Goal: Transaction & Acquisition: Purchase product/service

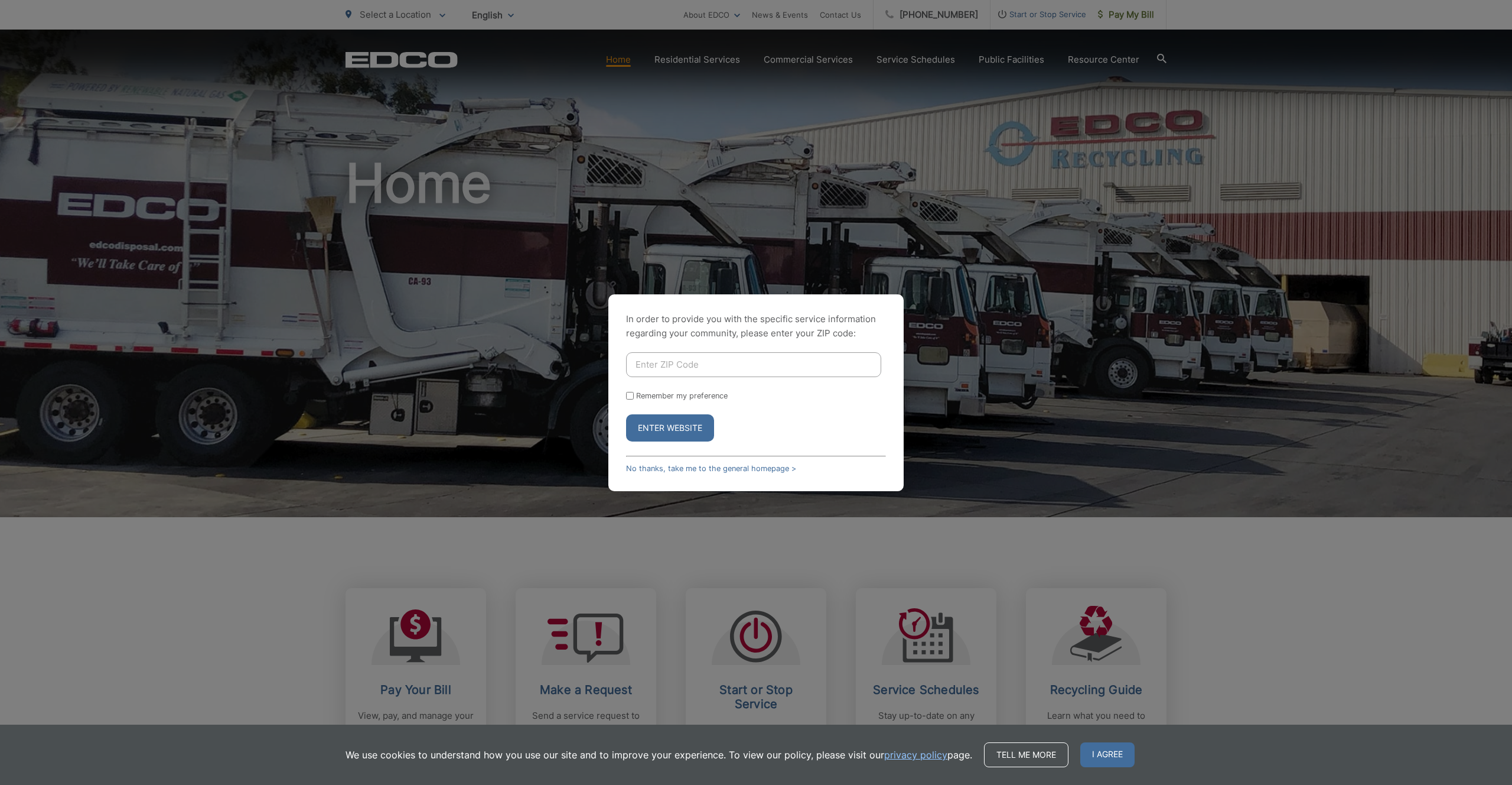
click at [751, 374] on input "Enter ZIP Code" at bounding box center [753, 365] width 255 height 25
type input "91941"
click at [704, 417] on button "Enter Website" at bounding box center [669, 427] width 88 height 28
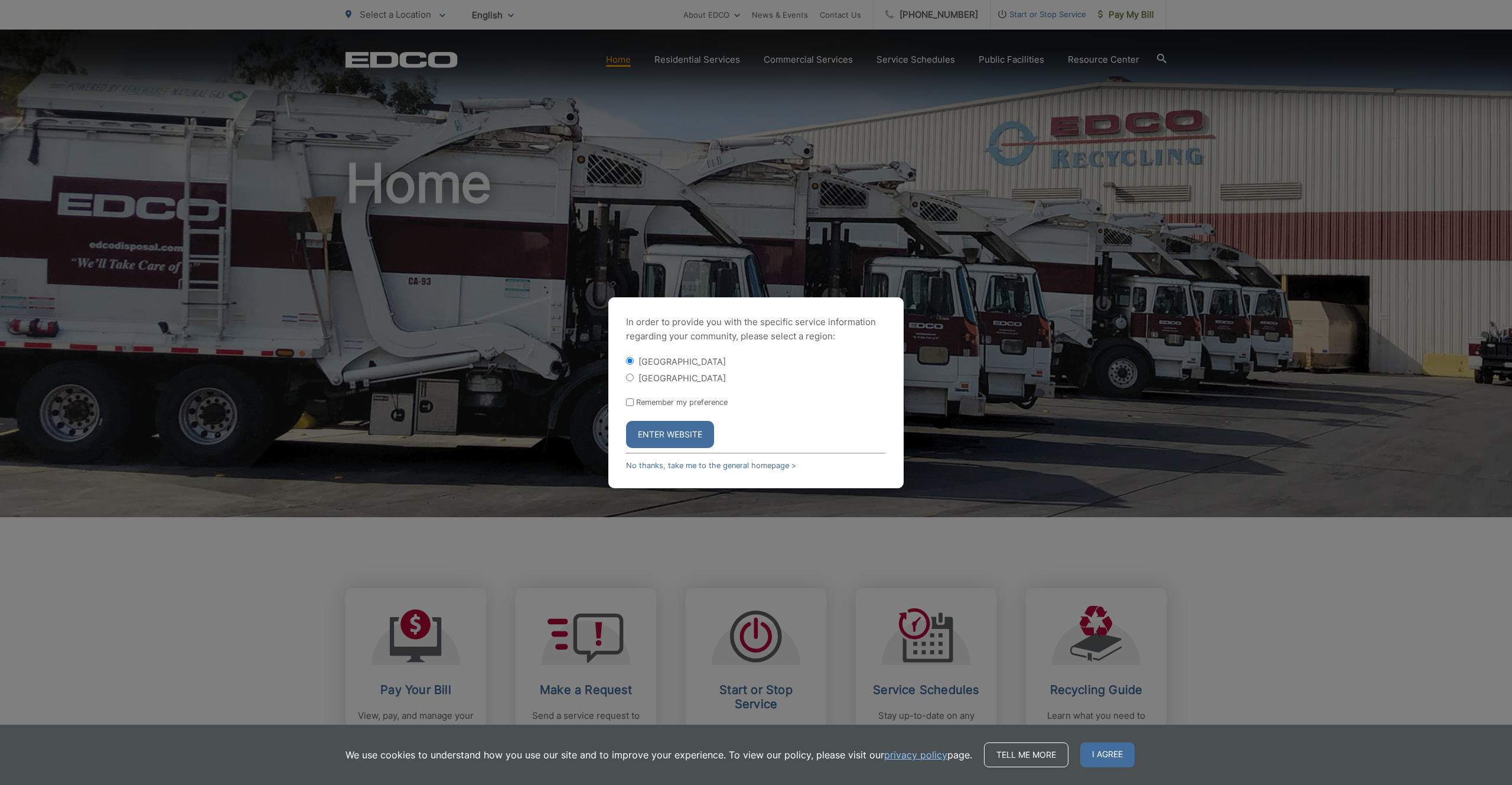
click at [645, 373] on label "[GEOGRAPHIC_DATA]" at bounding box center [682, 377] width 87 height 10
click at [634, 374] on input "[GEOGRAPHIC_DATA]" at bounding box center [629, 377] width 8 height 8
radio input "true"
click at [668, 442] on button "Enter Website" at bounding box center [669, 434] width 88 height 28
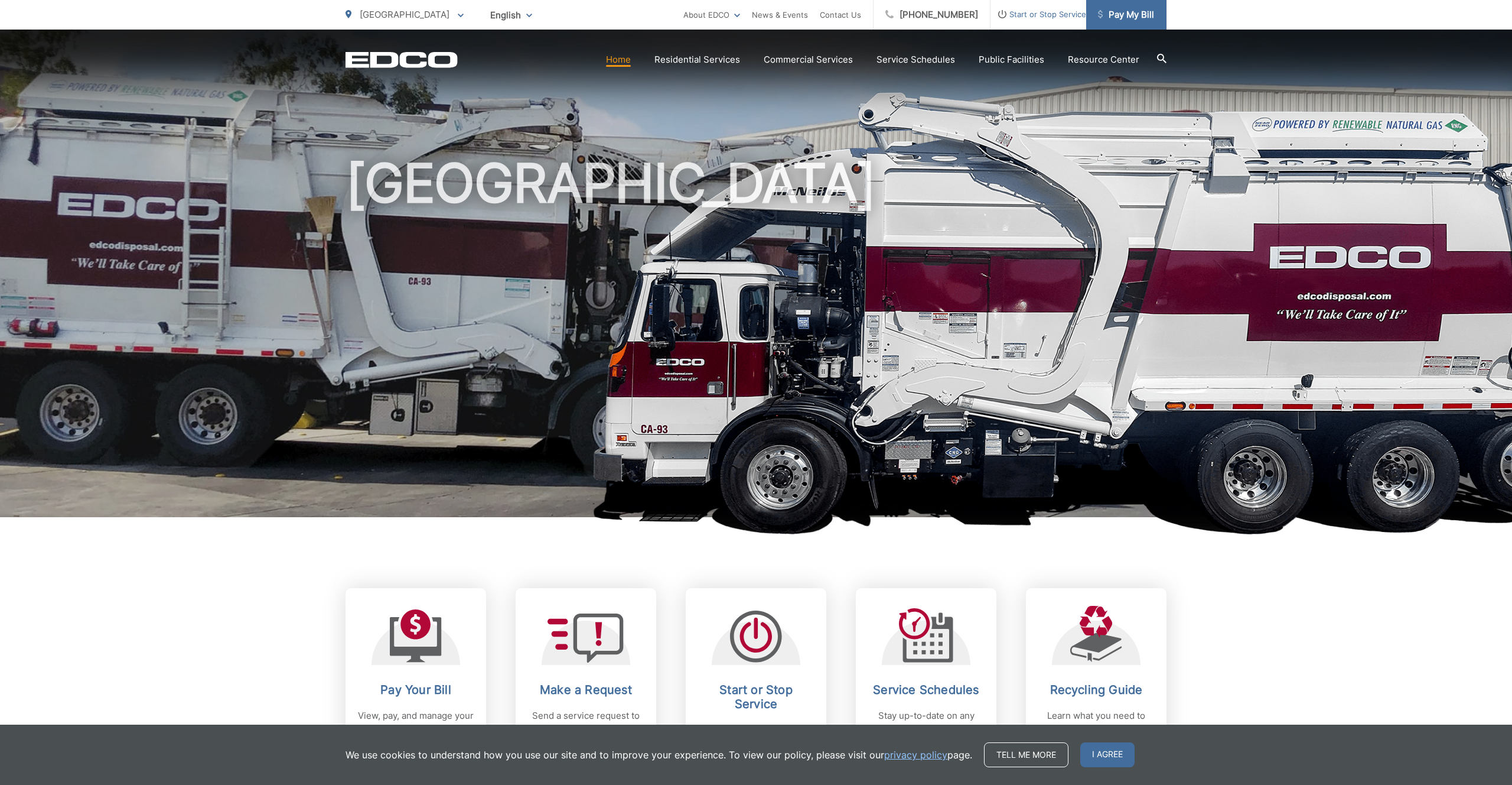
click at [1117, 25] on link "Pay My Bill" at bounding box center [1127, 14] width 80 height 29
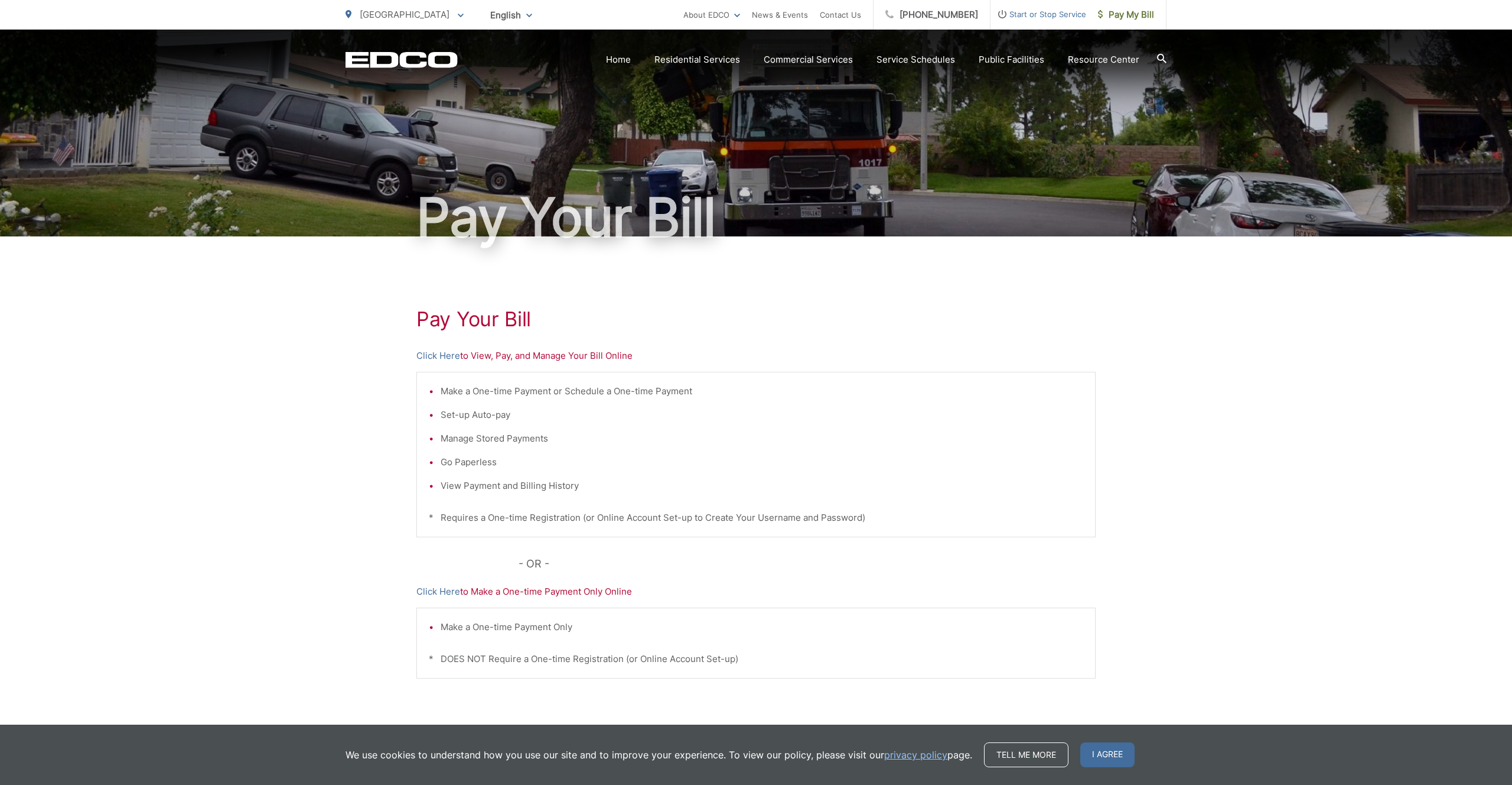
click at [534, 358] on p "Click Here to View, Pay, and Manage Your Bill Online" at bounding box center [756, 356] width 679 height 14
click at [447, 358] on link "Click Here" at bounding box center [438, 356] width 44 height 14
